Goal: Task Accomplishment & Management: Manage account settings

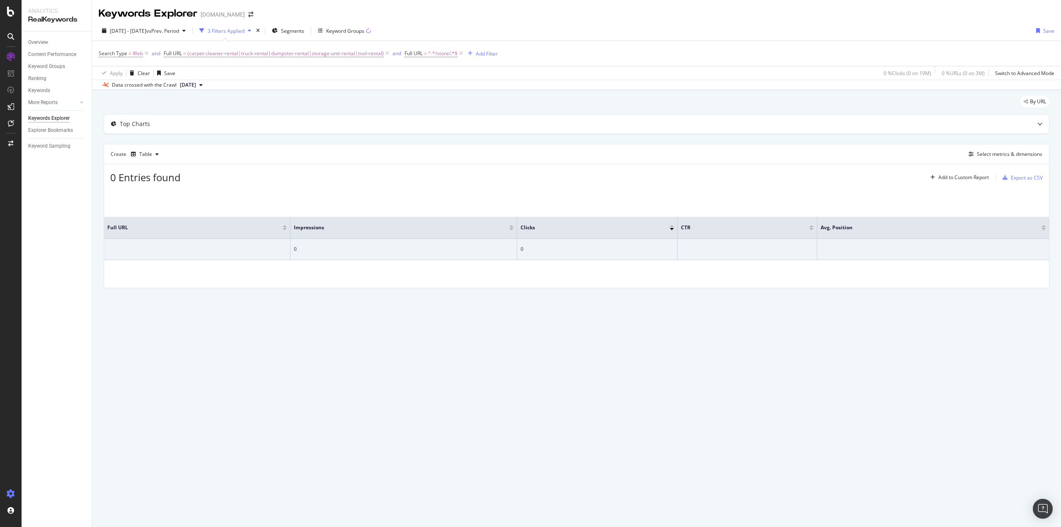
click at [6, 494] on div at bounding box center [11, 493] width 20 height 13
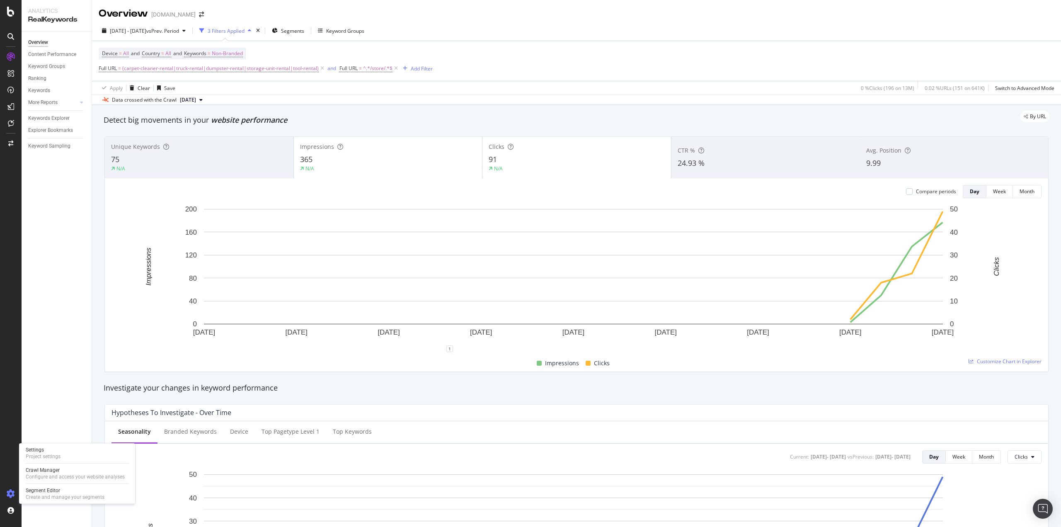
click at [11, 489] on icon at bounding box center [11, 493] width 8 height 8
drag, startPoint x: 163, startPoint y: 13, endPoint x: 211, endPoint y: 11, distance: 48.1
click at [211, 11] on div "Overview www.lowes.com" at bounding box center [576, 10] width 969 height 21
click at [256, 10] on div "Overview www.lowes.com" at bounding box center [576, 10] width 969 height 21
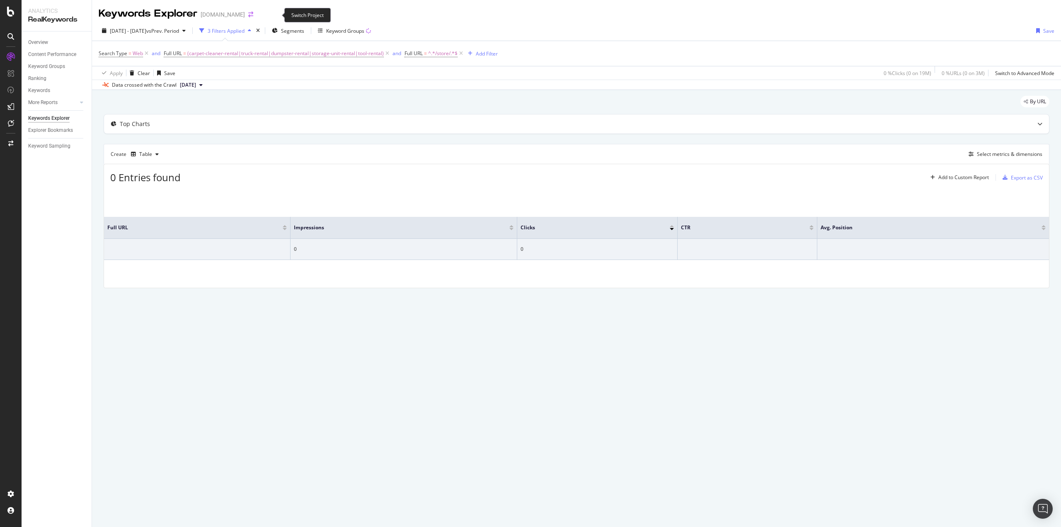
click at [253, 14] on icon "arrow-right-arrow-left" at bounding box center [250, 15] width 5 height 6
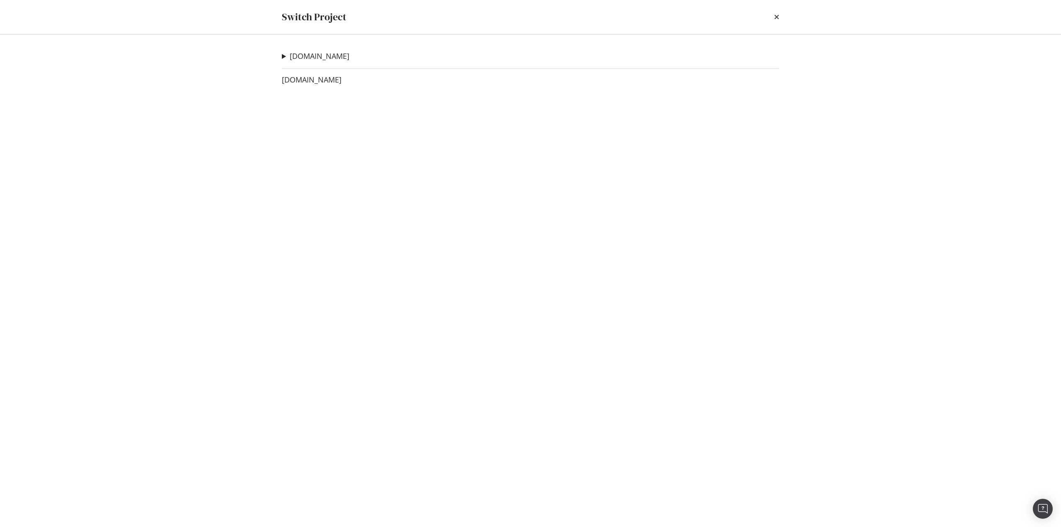
click at [778, 18] on icon "times" at bounding box center [776, 17] width 5 height 7
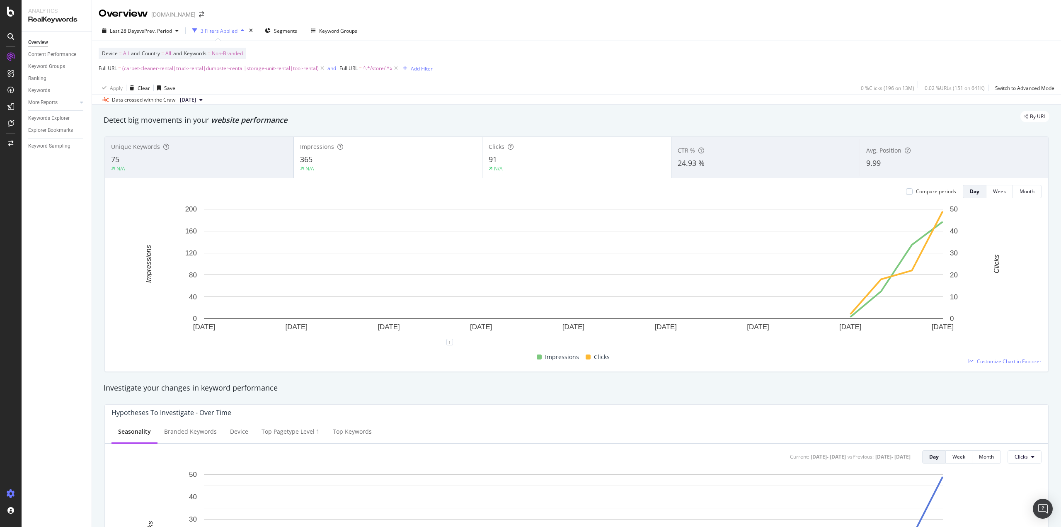
click at [12, 490] on icon at bounding box center [11, 493] width 8 height 8
click at [48, 455] on div "Project settings" at bounding box center [43, 456] width 35 height 7
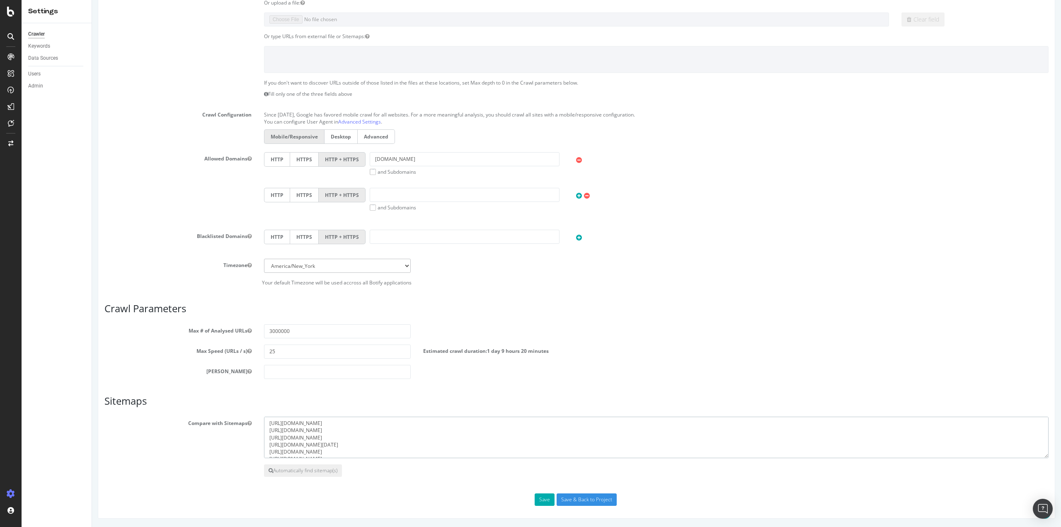
drag, startPoint x: 392, startPoint y: 450, endPoint x: 278, endPoint y: 409, distance: 120.9
click at [278, 409] on article "Sitemaps Compare with Sitemaps https://www.lowes.com/sitemap/lpl-refinements3.x…" at bounding box center [576, 435] width 944 height 81
click at [433, 440] on textarea "https://www.lowes.com/sitemap/lpl-refinements3.xml https://www.lowes.com/sitema…" at bounding box center [656, 436] width 784 height 41
drag, startPoint x: 393, startPoint y: 449, endPoint x: 252, endPoint y: 408, distance: 146.7
click at [252, 408] on article "Sitemaps Compare with Sitemaps https://www.lowes.com/sitemap/lpl-refinements3.x…" at bounding box center [576, 435] width 944 height 81
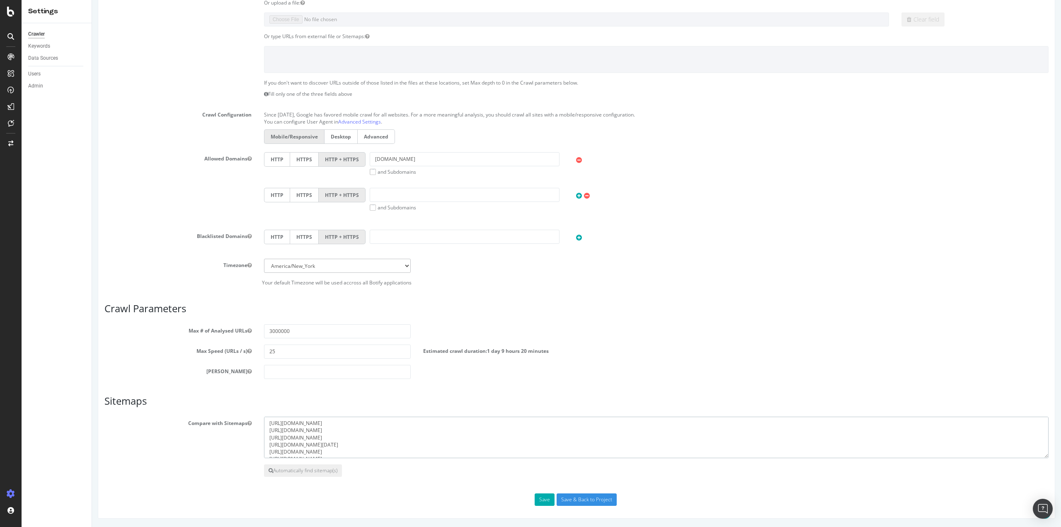
click at [402, 430] on textarea "https://www.lowes.com/sitemap/lpl-refinements3.xml https://www.lowes.com/sitema…" at bounding box center [656, 436] width 784 height 41
click at [318, 440] on textarea "https://www.lowes.com/sitemap/lpl-refinements3.xml https://www.lowes.com/sitema…" at bounding box center [656, 436] width 784 height 41
